Goal: Find specific page/section: Find specific page/section

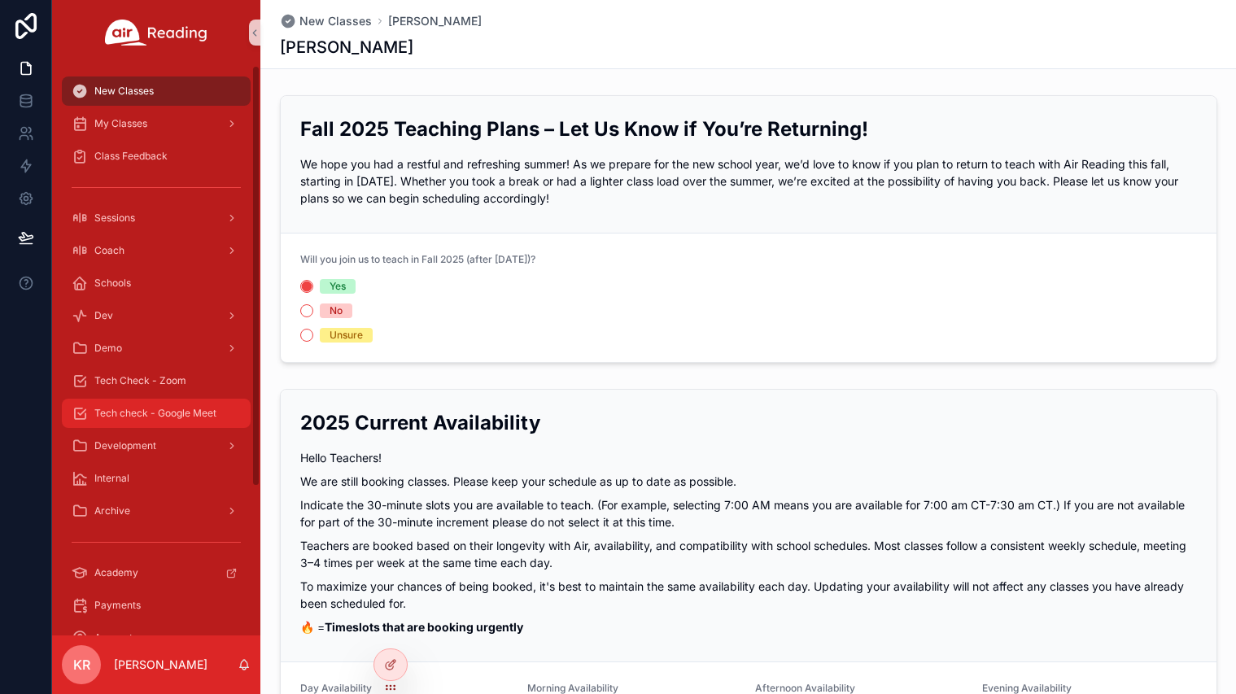
click at [199, 422] on div "Tech check - Google Meet" at bounding box center [156, 413] width 169 height 26
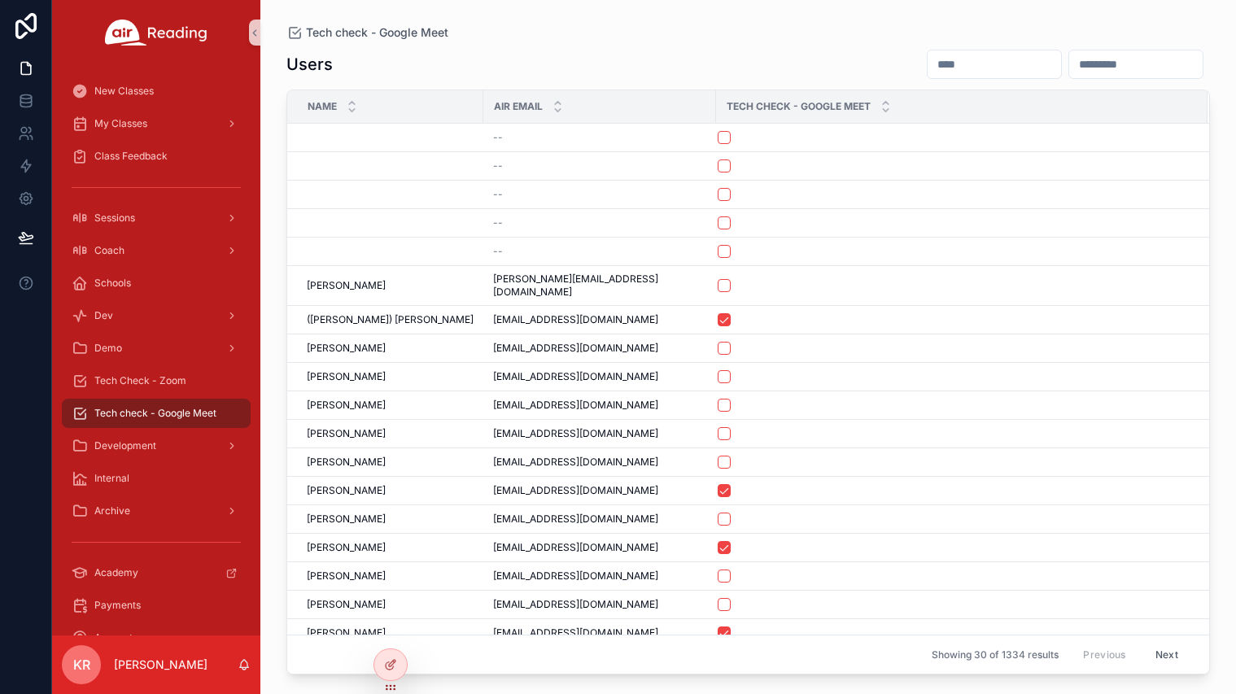
click at [928, 62] on input "scrollable content" at bounding box center [994, 64] width 133 height 23
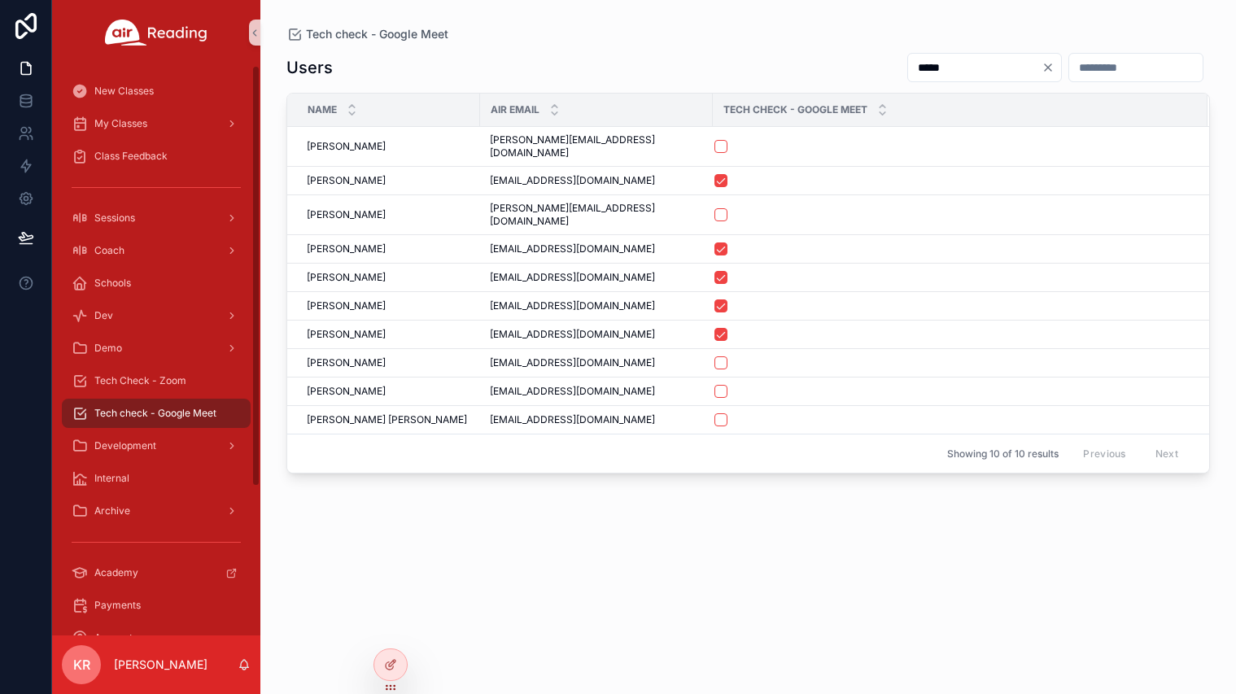
click at [908, 66] on input "*****" at bounding box center [974, 67] width 133 height 23
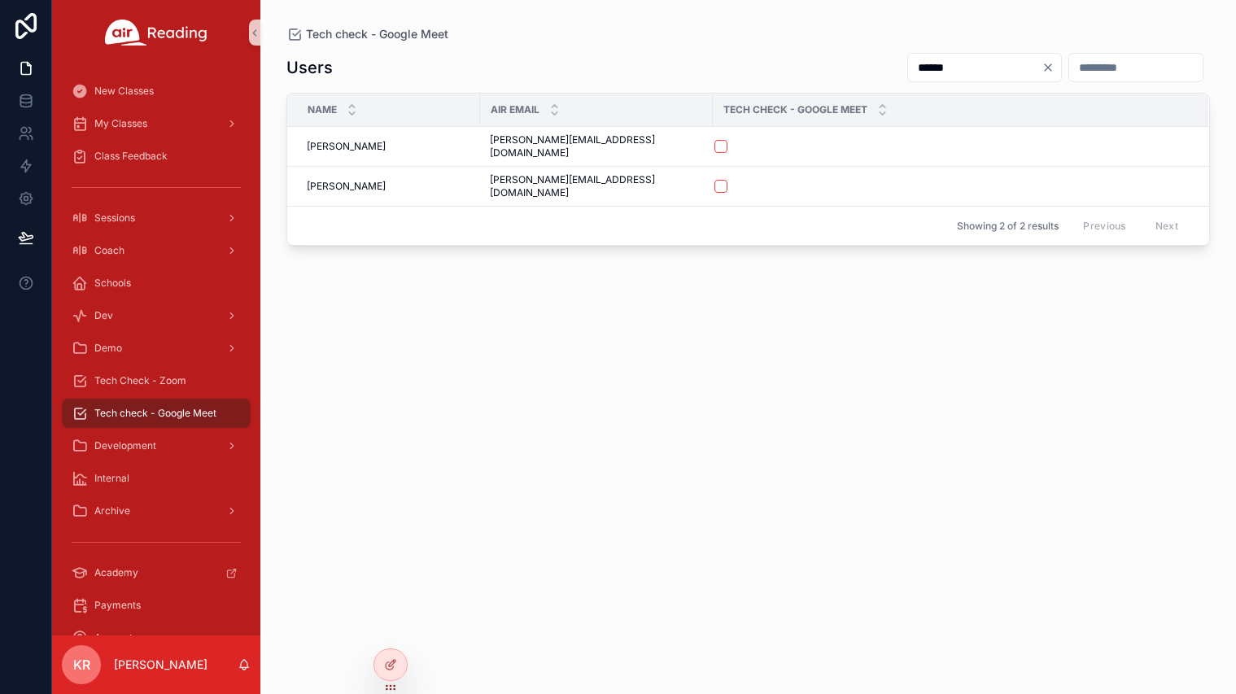
type input "******"
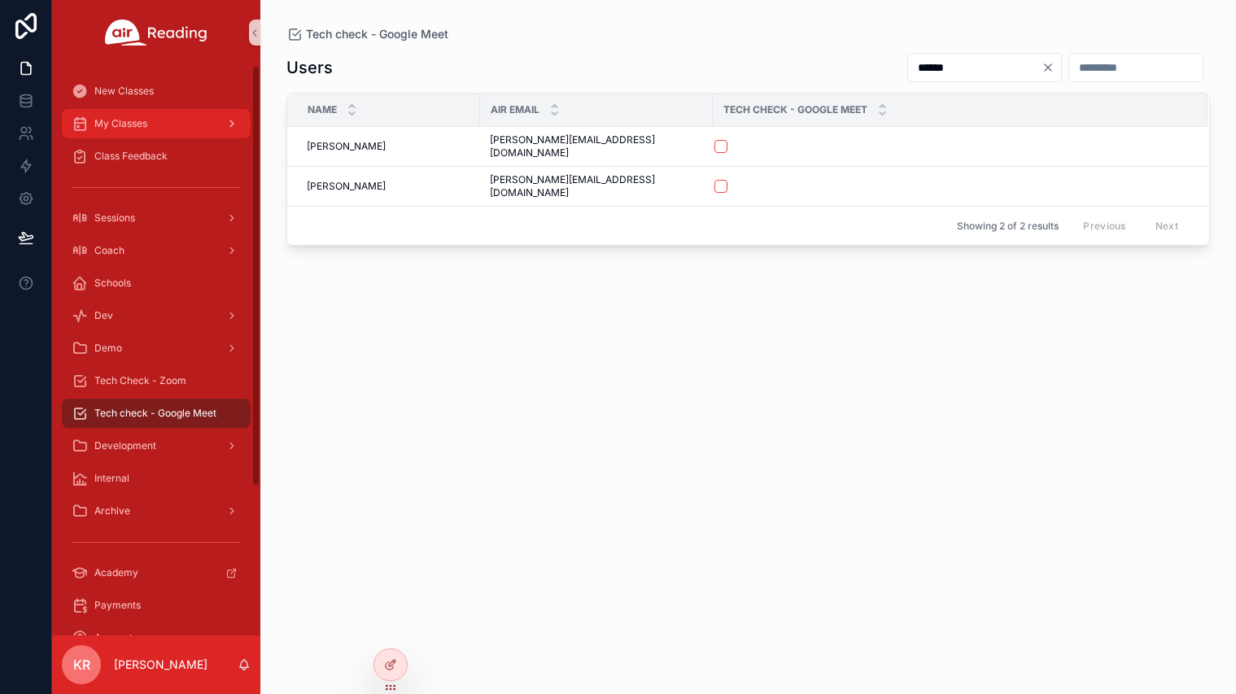
click at [149, 135] on div "My Classes" at bounding box center [156, 124] width 169 height 26
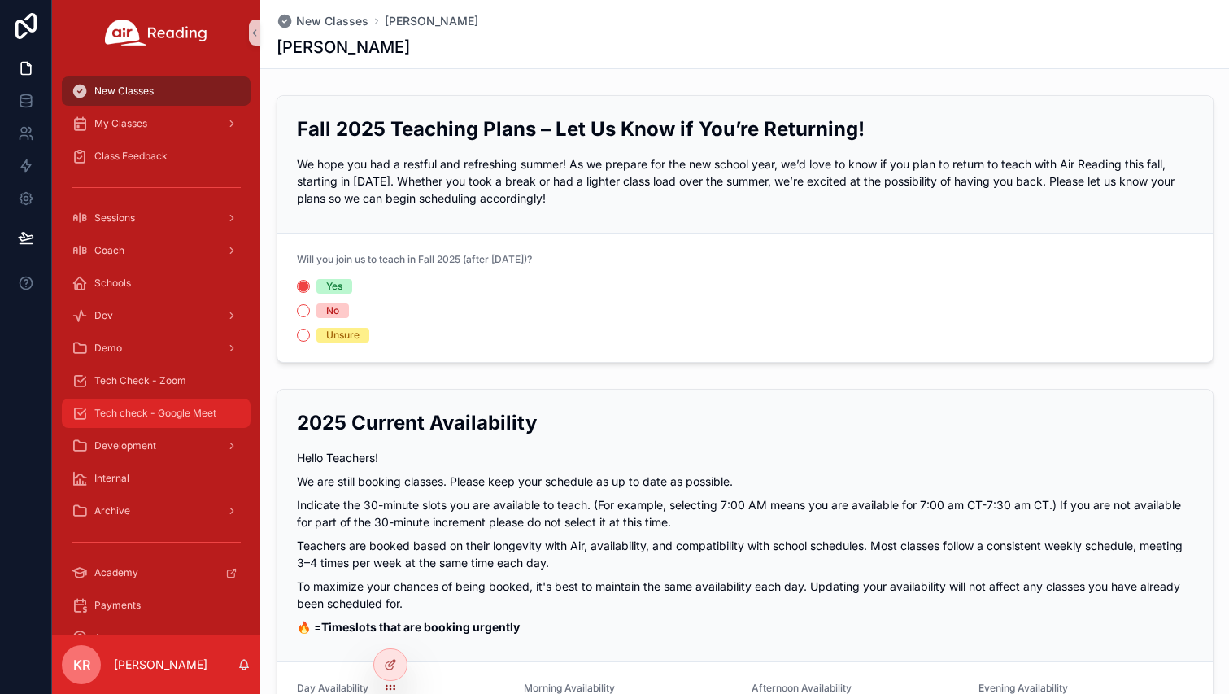
click at [166, 412] on span "Tech check - Google Meet" at bounding box center [155, 413] width 122 height 13
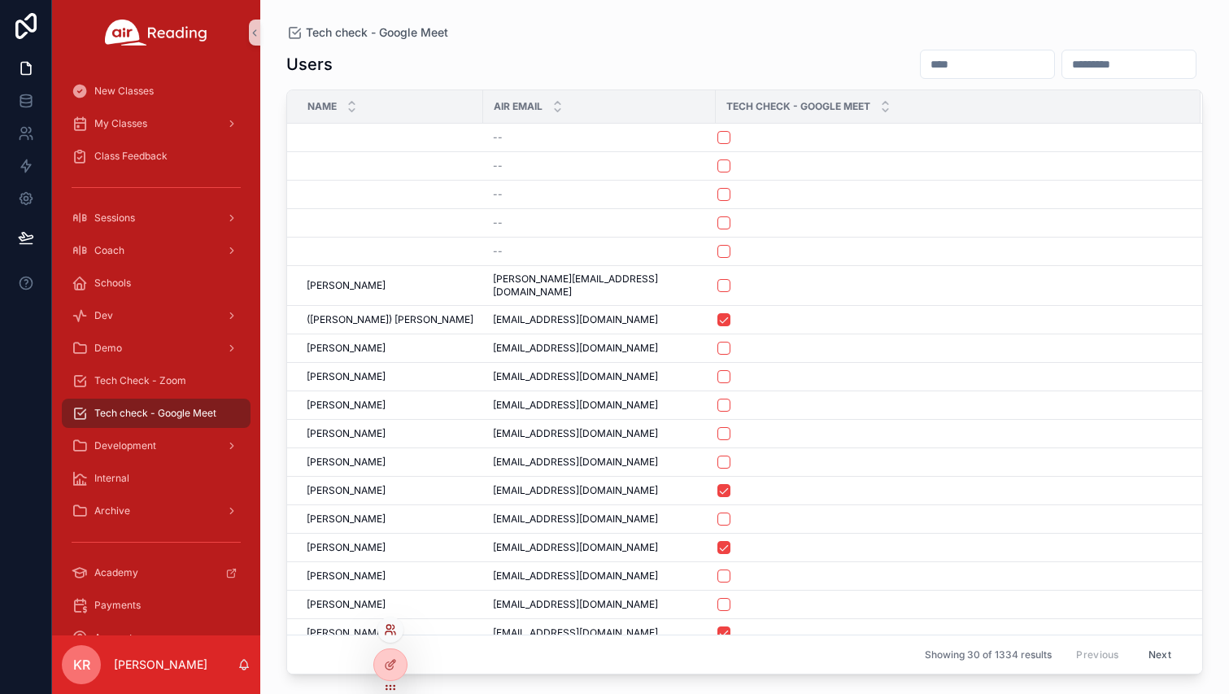
click at [391, 632] on icon at bounding box center [390, 629] width 13 height 13
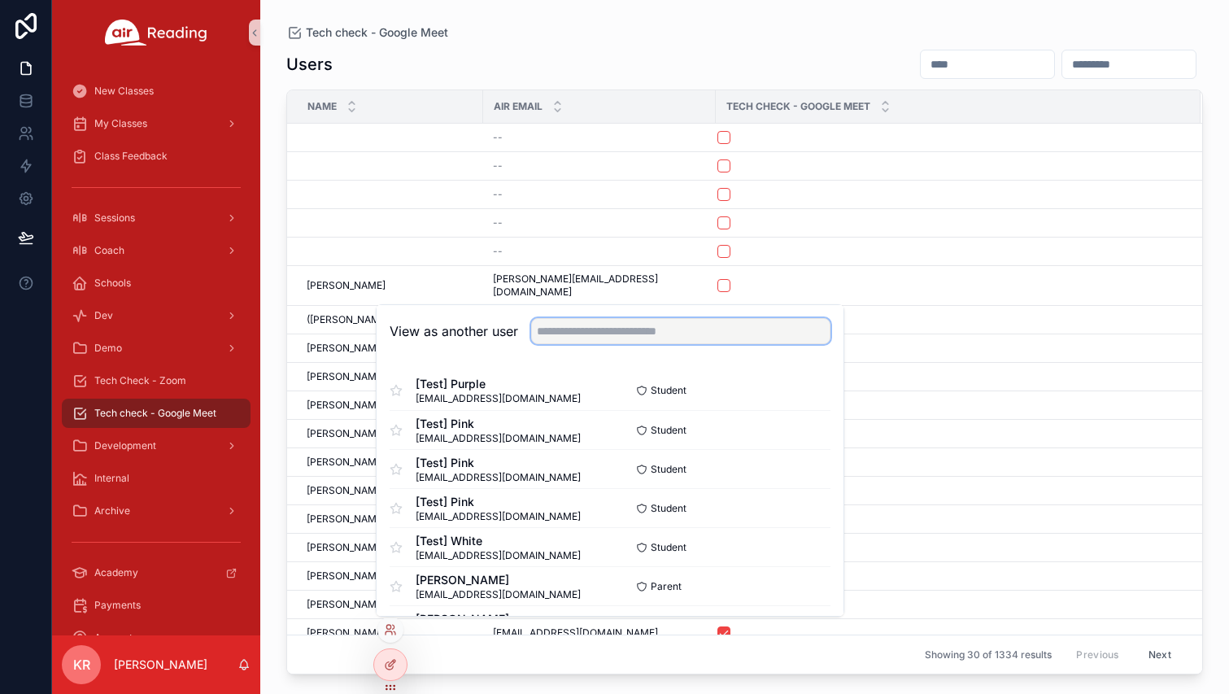
drag, startPoint x: 659, startPoint y: 335, endPoint x: 660, endPoint y: 327, distance: 8.2
click at [659, 335] on input "text" at bounding box center [680, 331] width 299 height 26
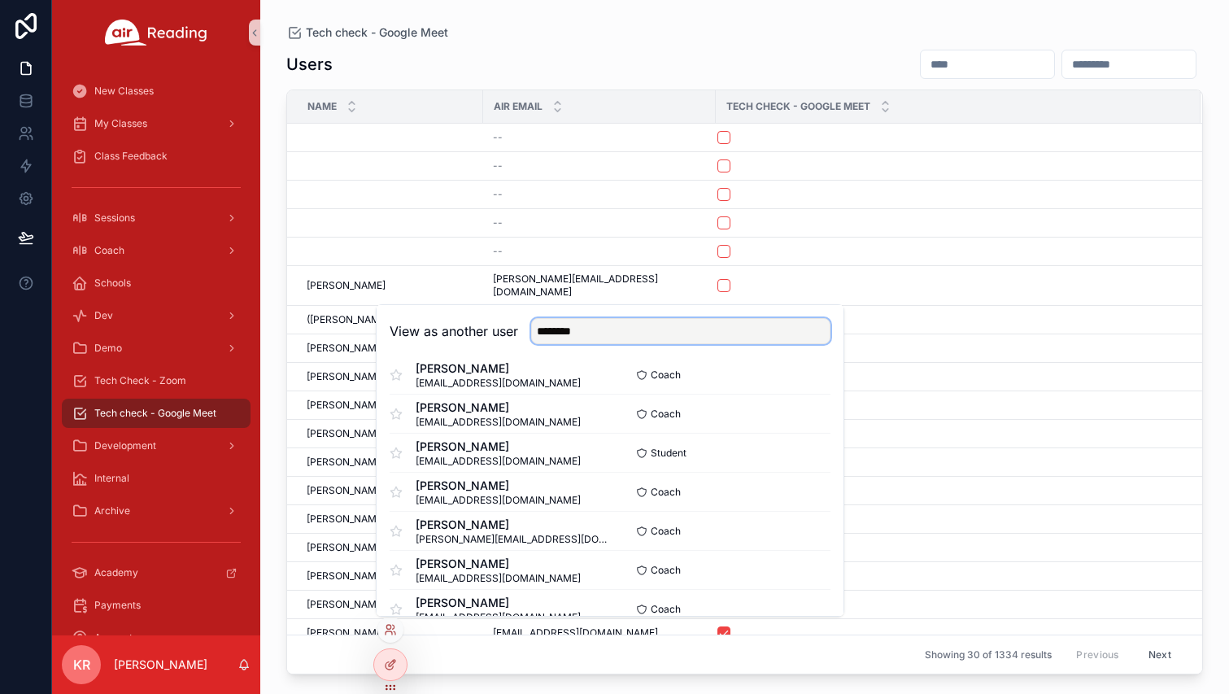
scroll to position [488, 0]
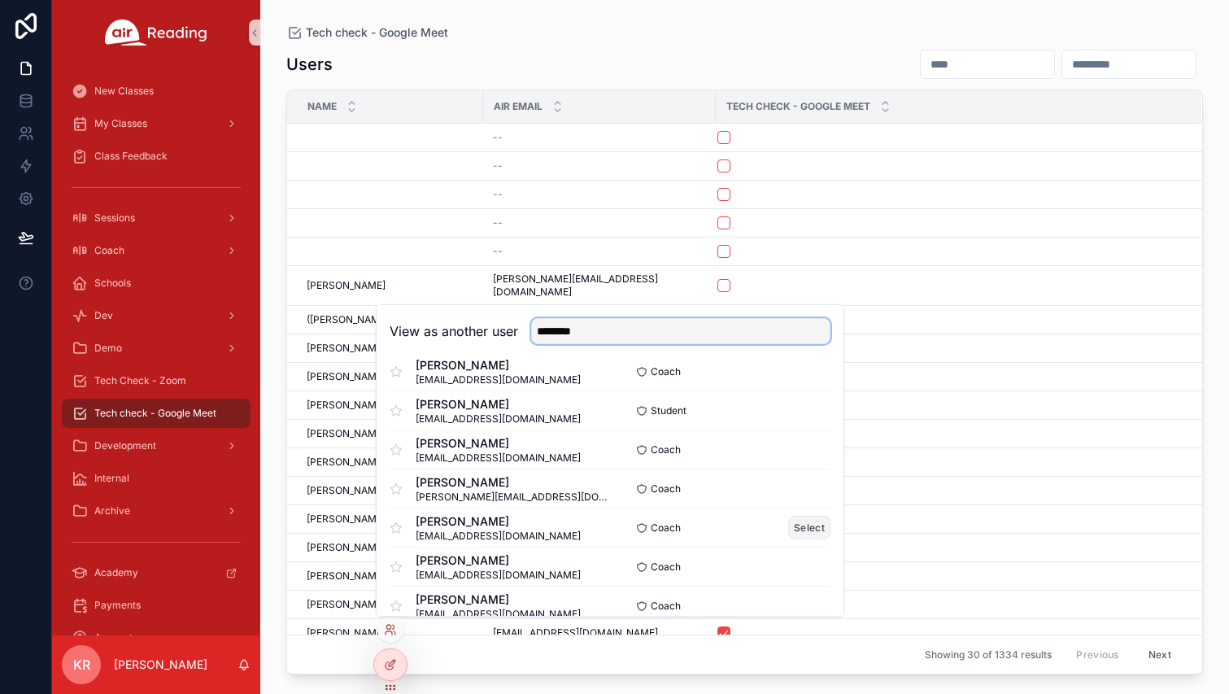
type input "********"
click at [789, 527] on button "Select" at bounding box center [809, 528] width 42 height 24
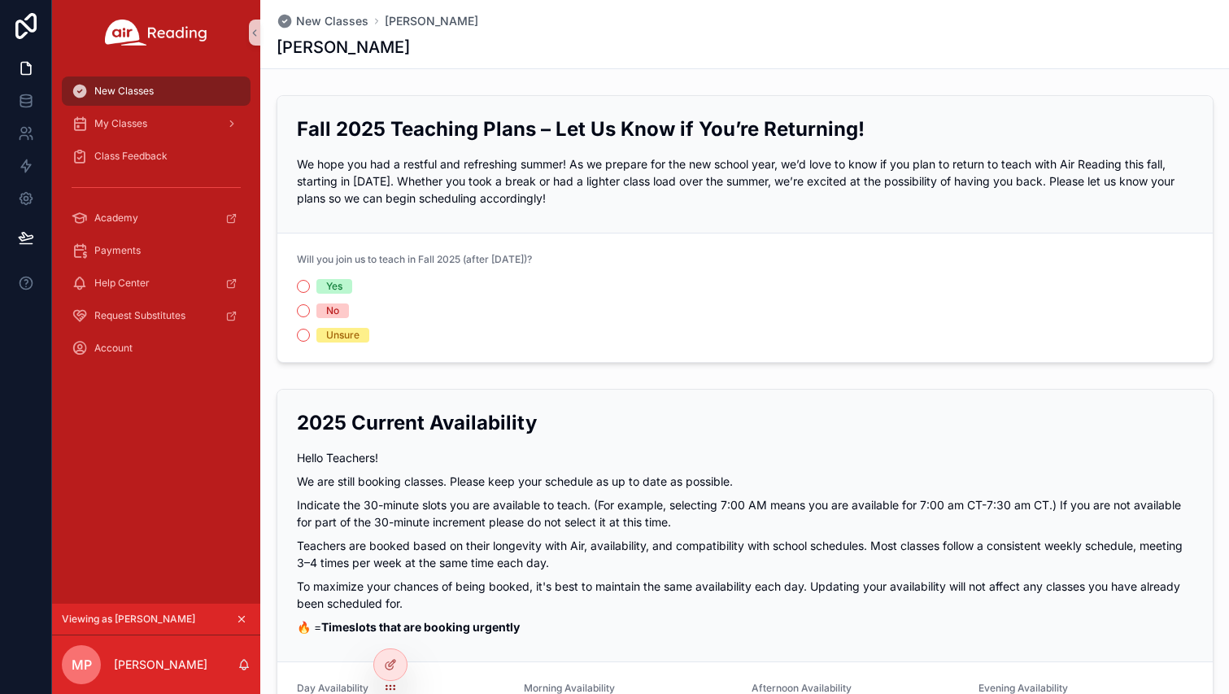
click at [216, 437] on div "New Classes My Classes Class Feedback Academy Payments Help Center Request Subs…" at bounding box center [156, 334] width 208 height 539
click at [242, 619] on icon "scrollable content" at bounding box center [242, 620] width 6 height 6
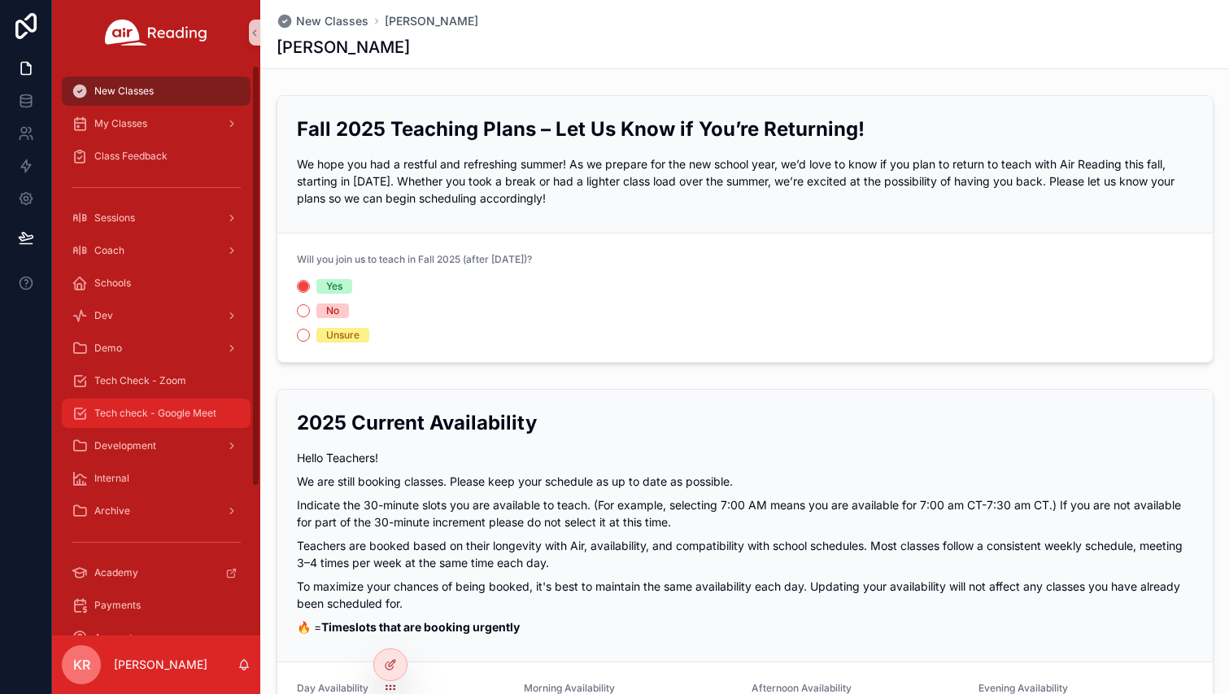
click at [152, 407] on span "Tech check - Google Meet" at bounding box center [155, 413] width 122 height 13
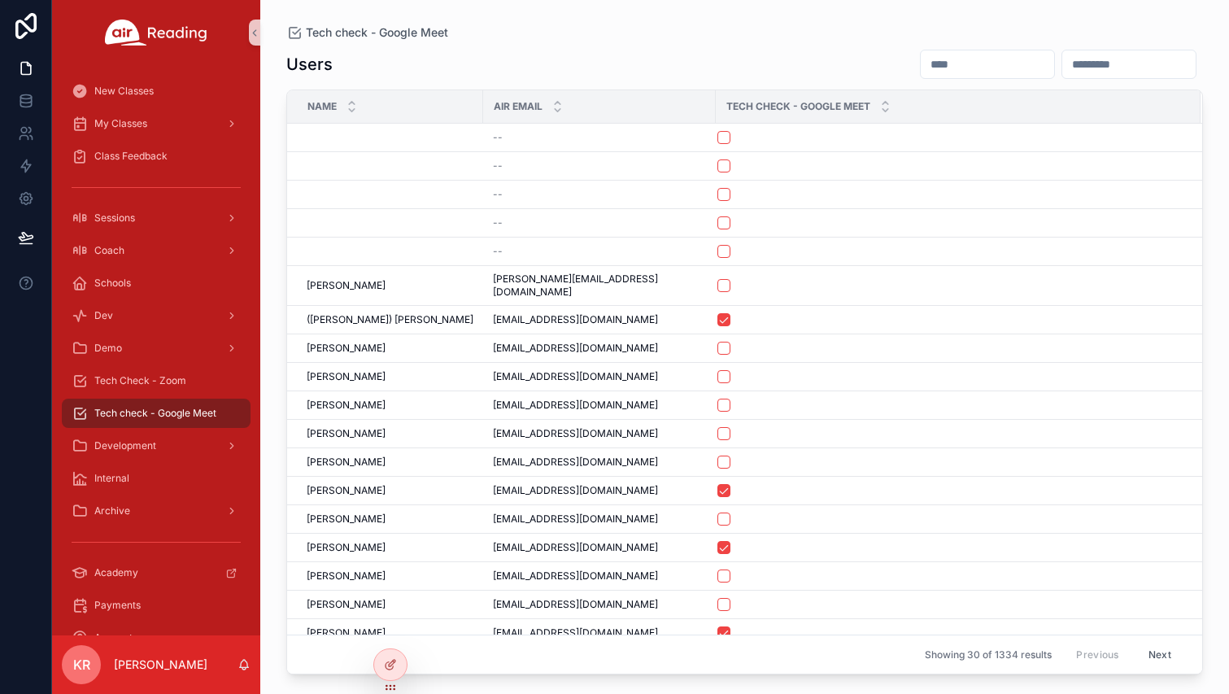
click at [921, 65] on input "scrollable content" at bounding box center [987, 64] width 133 height 23
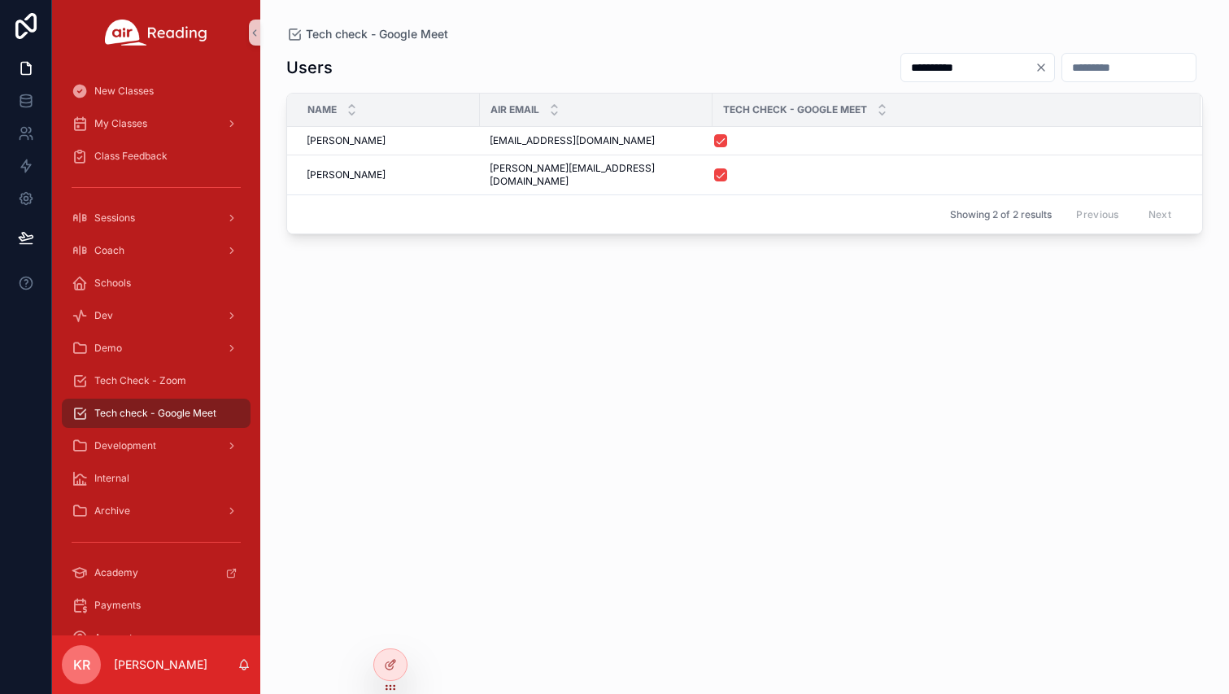
type input "**********"
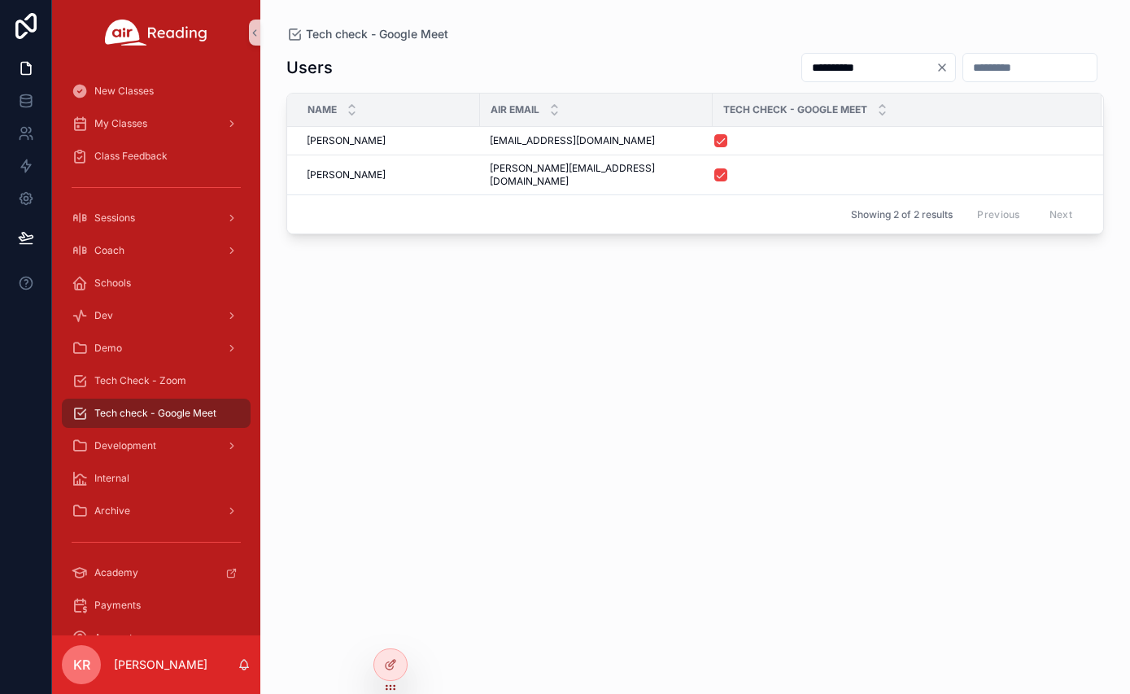
click at [936, 70] on icon "Clear" at bounding box center [942, 67] width 13 height 13
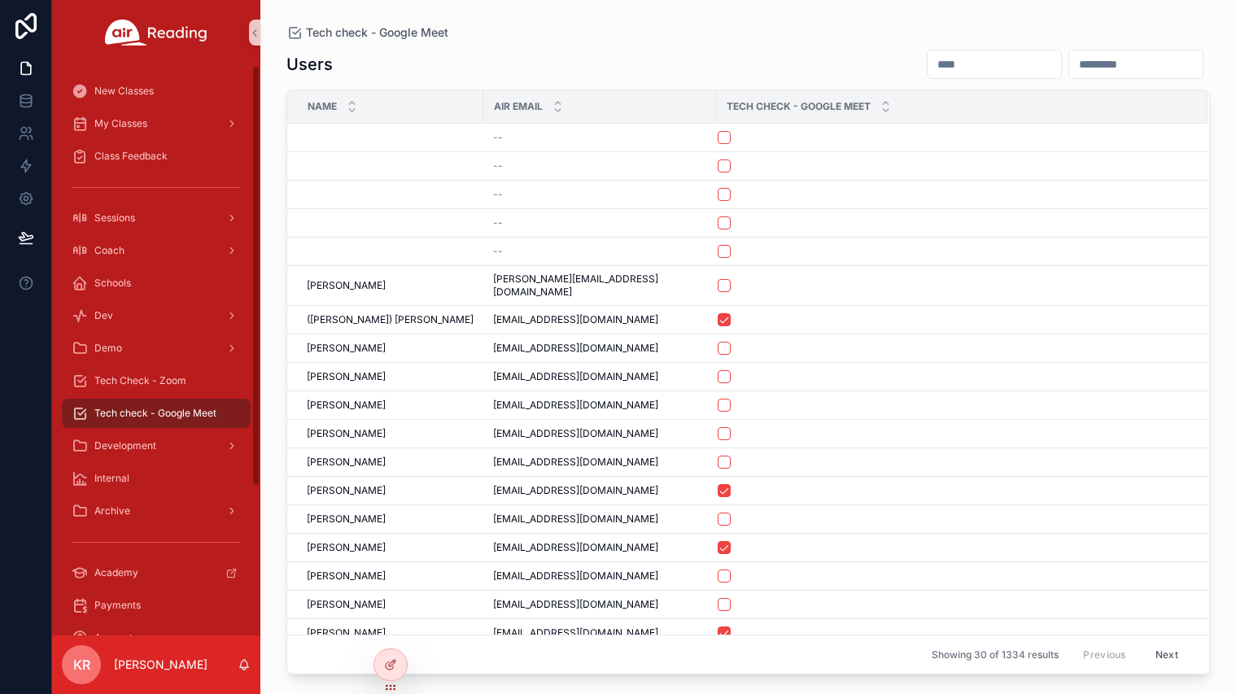
click at [928, 58] on input "scrollable content" at bounding box center [994, 64] width 133 height 23
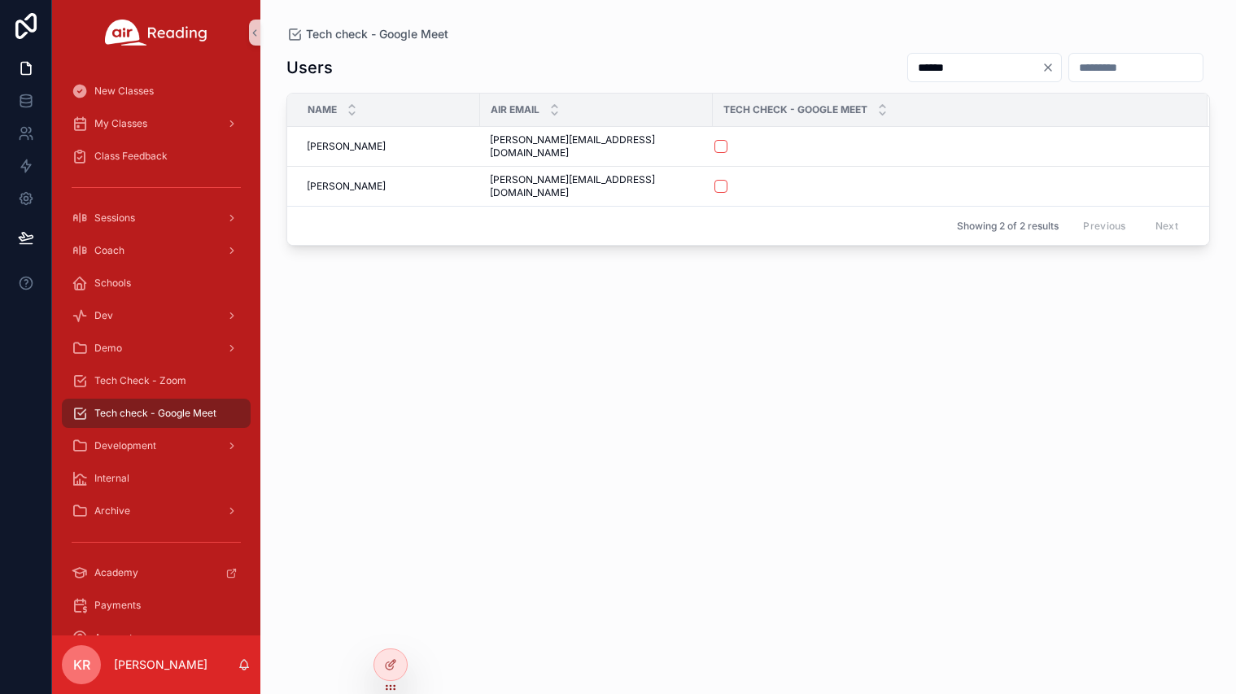
type input "******"
drag, startPoint x: 372, startPoint y: 145, endPoint x: 315, endPoint y: 150, distance: 57.2
click at [315, 150] on td "Alicia Flanagan Alicia Flanagan" at bounding box center [383, 147] width 193 height 40
click at [369, 144] on span "[PERSON_NAME]" at bounding box center [346, 146] width 79 height 13
drag, startPoint x: 373, startPoint y: 144, endPoint x: 321, endPoint y: 147, distance: 52.2
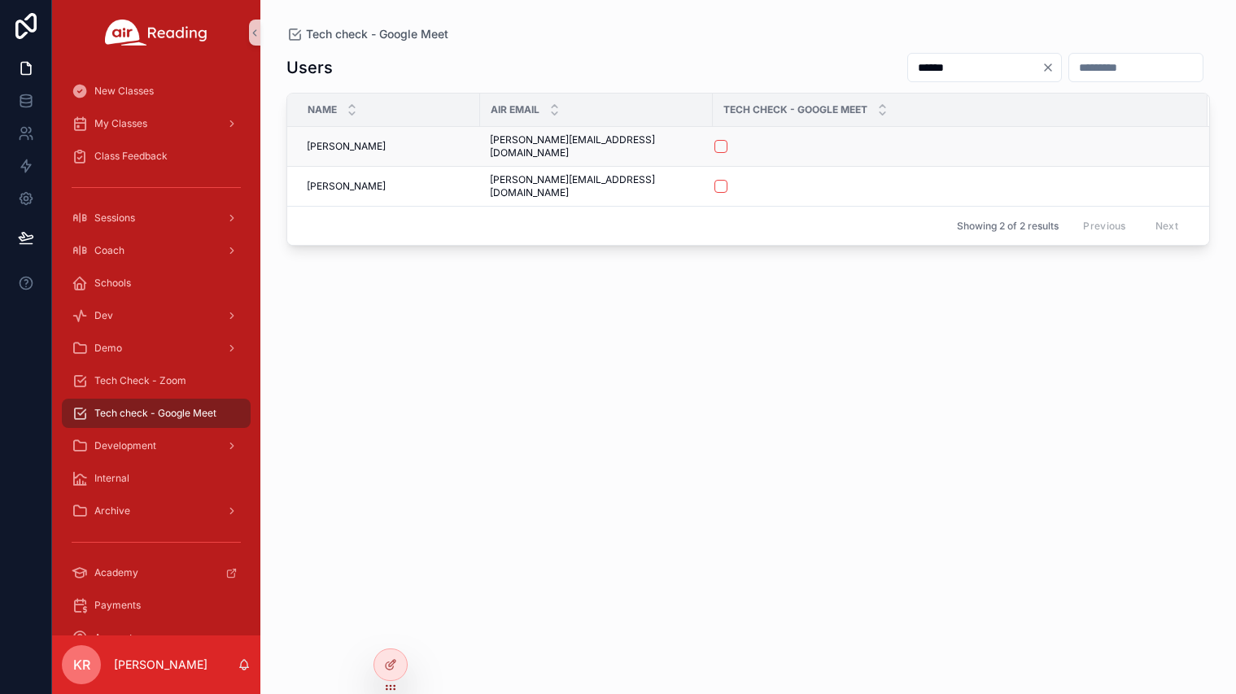
click at [320, 147] on td "Alicia Flanagan Alicia Flanagan" at bounding box center [383, 147] width 193 height 40
click at [360, 144] on span "Alicia Flanagan" at bounding box center [346, 146] width 79 height 13
drag, startPoint x: 377, startPoint y: 141, endPoint x: 291, endPoint y: 147, distance: 85.7
click at [291, 147] on td "Alicia Flanagan Alicia Flanagan" at bounding box center [383, 147] width 193 height 40
copy span "Alicia Flanagan"
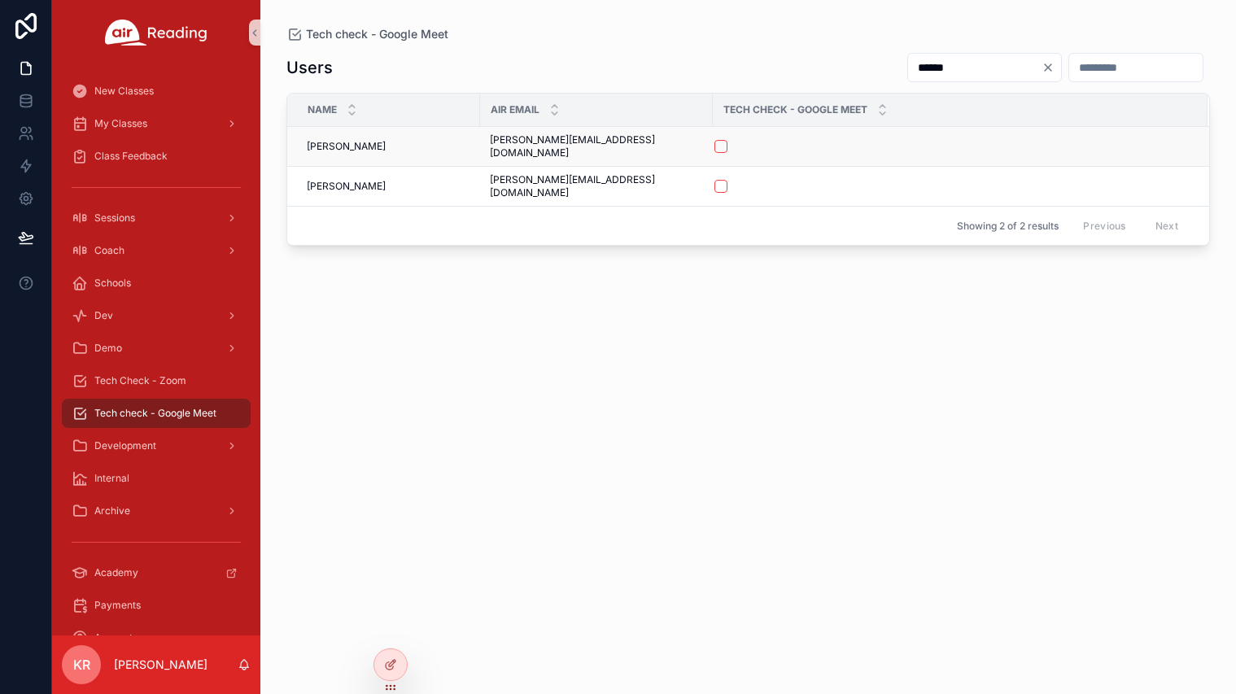
click at [345, 140] on span "Alicia Flanagan" at bounding box center [346, 146] width 79 height 13
click at [159, 133] on div "My Classes" at bounding box center [156, 124] width 169 height 26
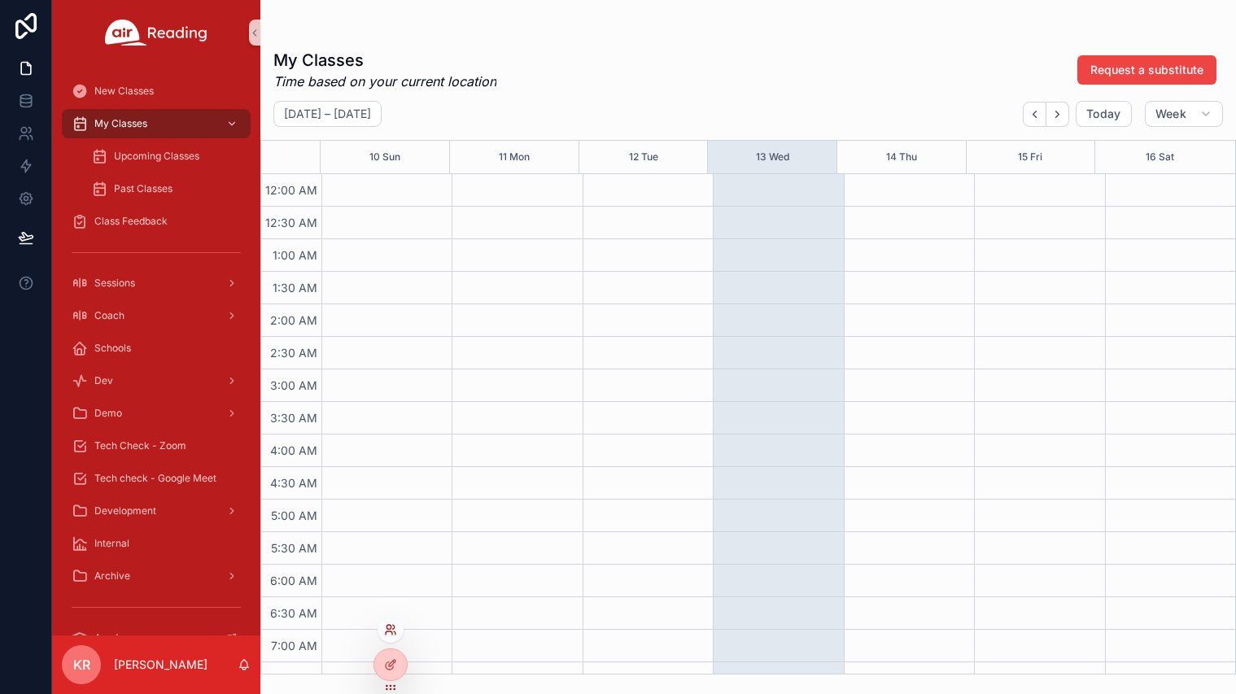
click at [387, 623] on icon at bounding box center [390, 629] width 13 height 13
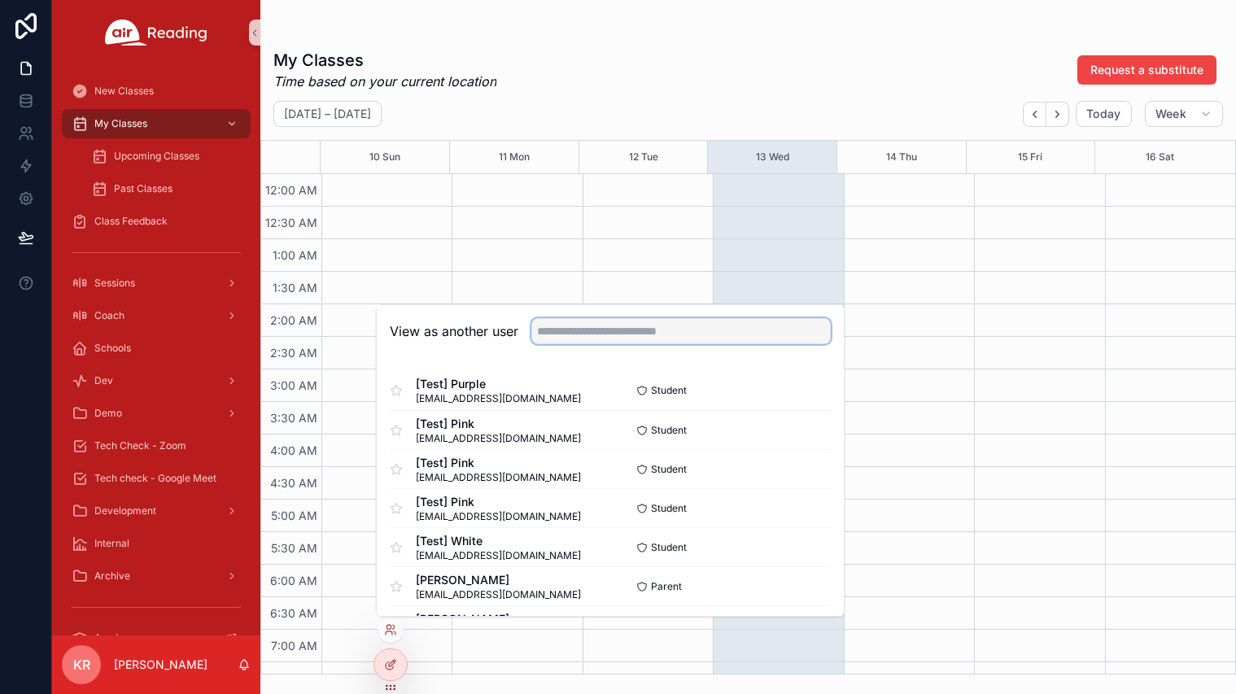
click at [631, 333] on input "text" at bounding box center [680, 331] width 299 height 26
type input "*****"
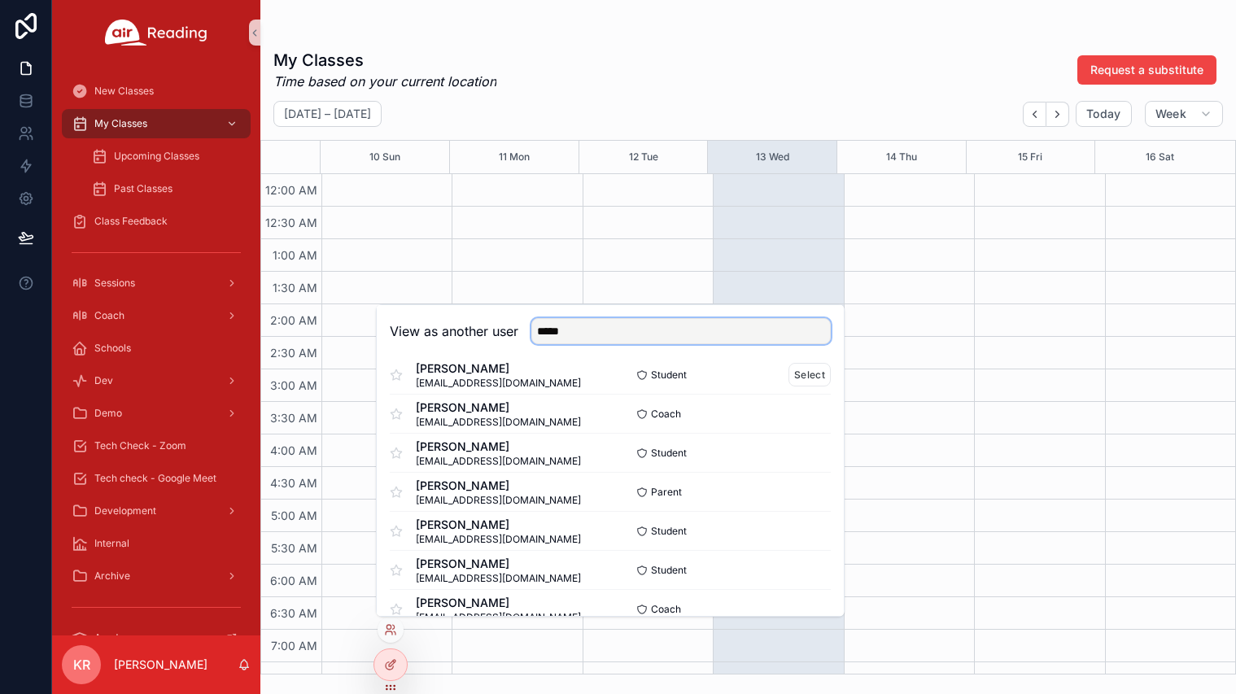
scroll to position [90, 0]
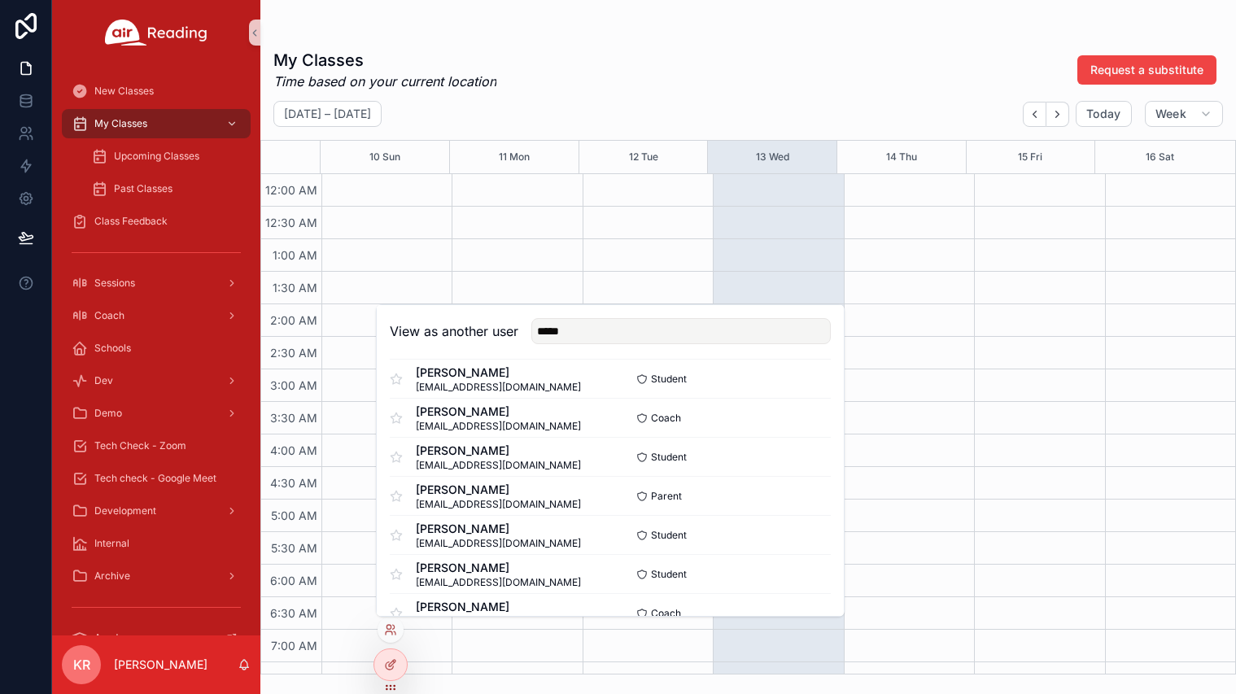
click at [770, 28] on div "scrollable content" at bounding box center [747, 32] width 949 height 13
